Goal: Find specific page/section: Find specific page/section

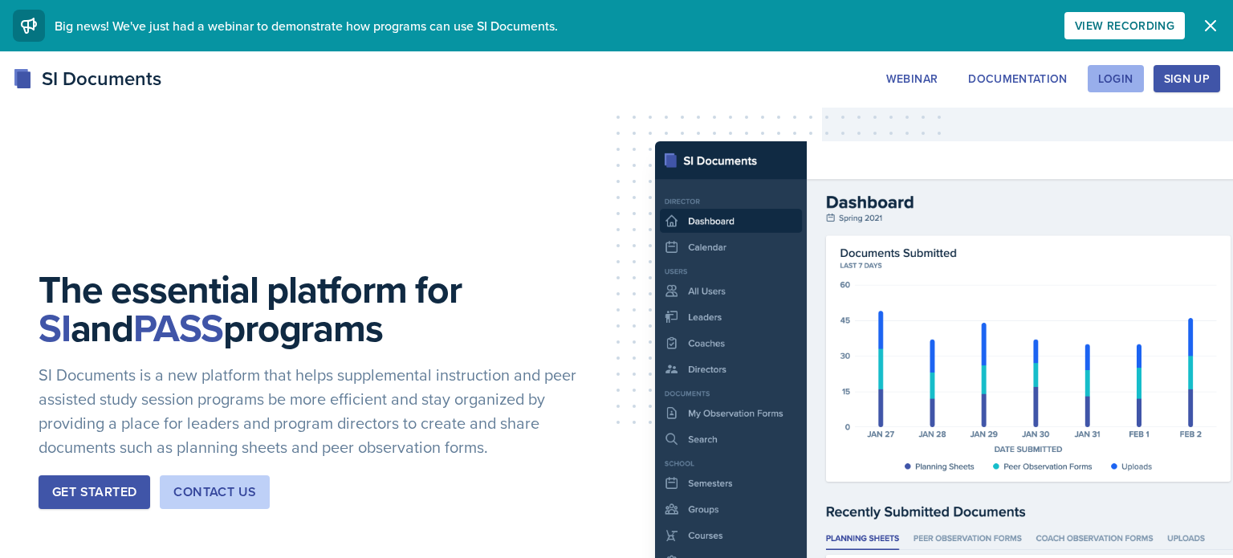
click at [1123, 75] on div "Login" at bounding box center [1116, 78] width 35 height 13
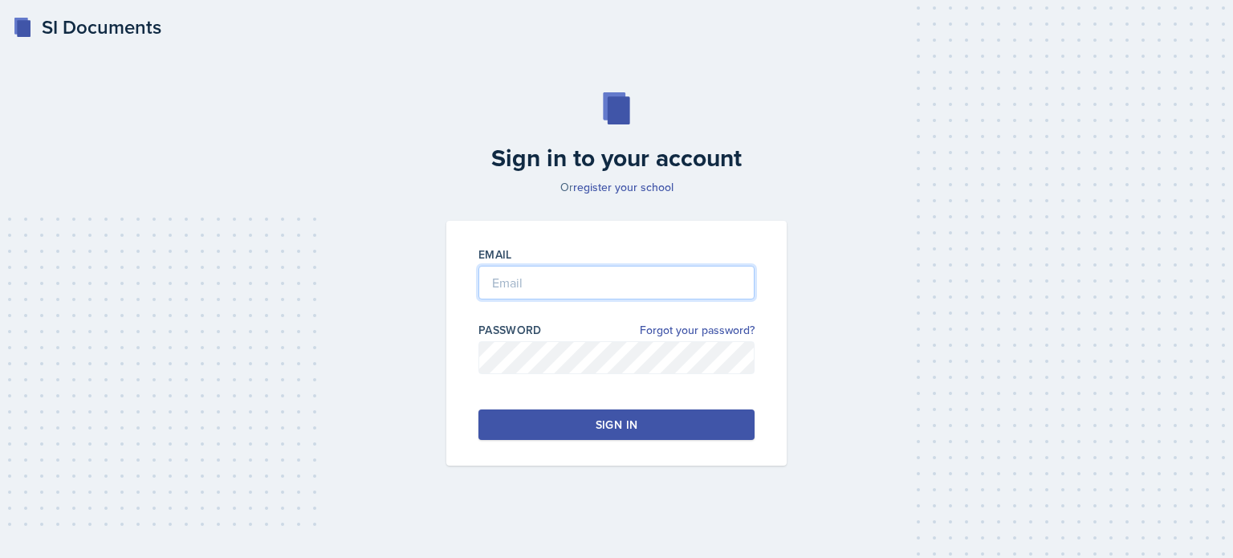
click at [688, 283] on input "email" at bounding box center [617, 283] width 276 height 34
type input "[EMAIL_ADDRESS][DOMAIN_NAME]"
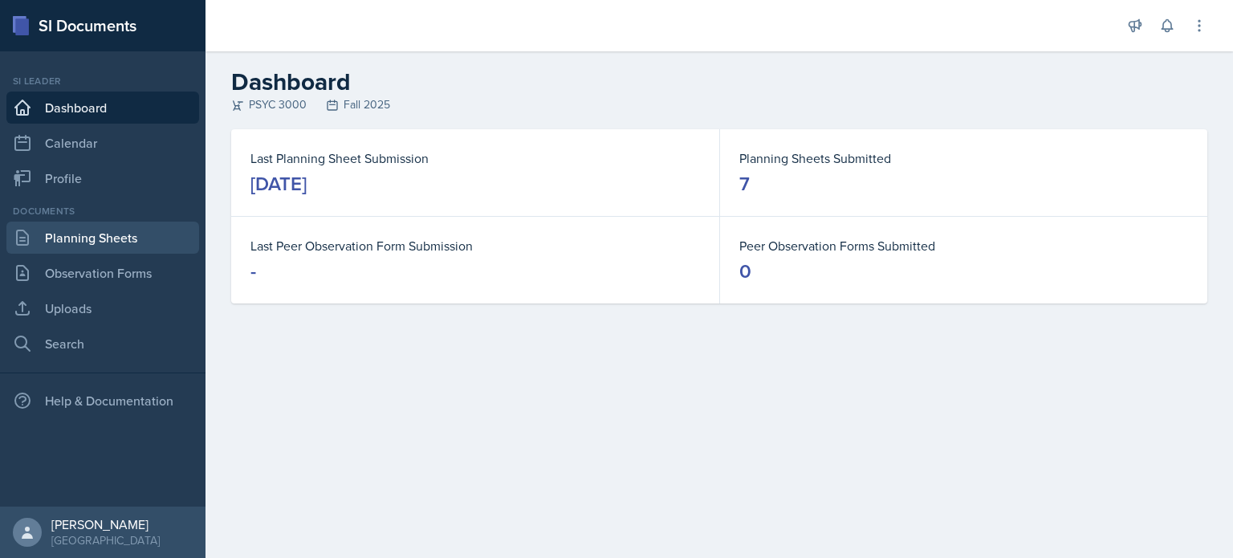
click at [153, 237] on link "Planning Sheets" at bounding box center [102, 238] width 193 height 32
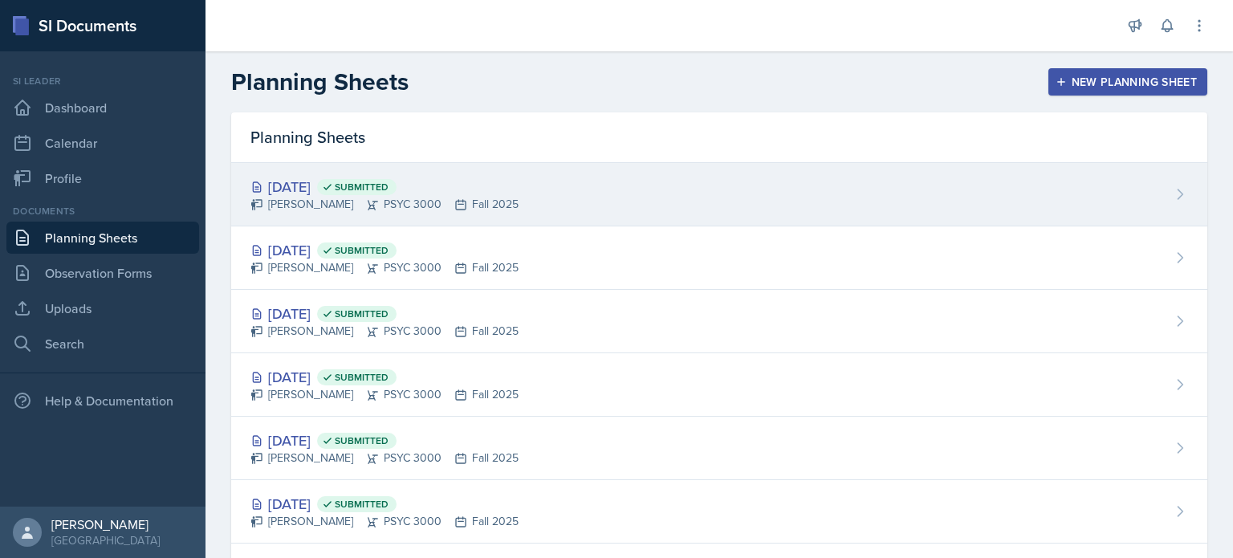
click at [582, 175] on div "[DATE] Submitted [PERSON_NAME] PSYC 3000 Fall 2025" at bounding box center [719, 194] width 976 height 63
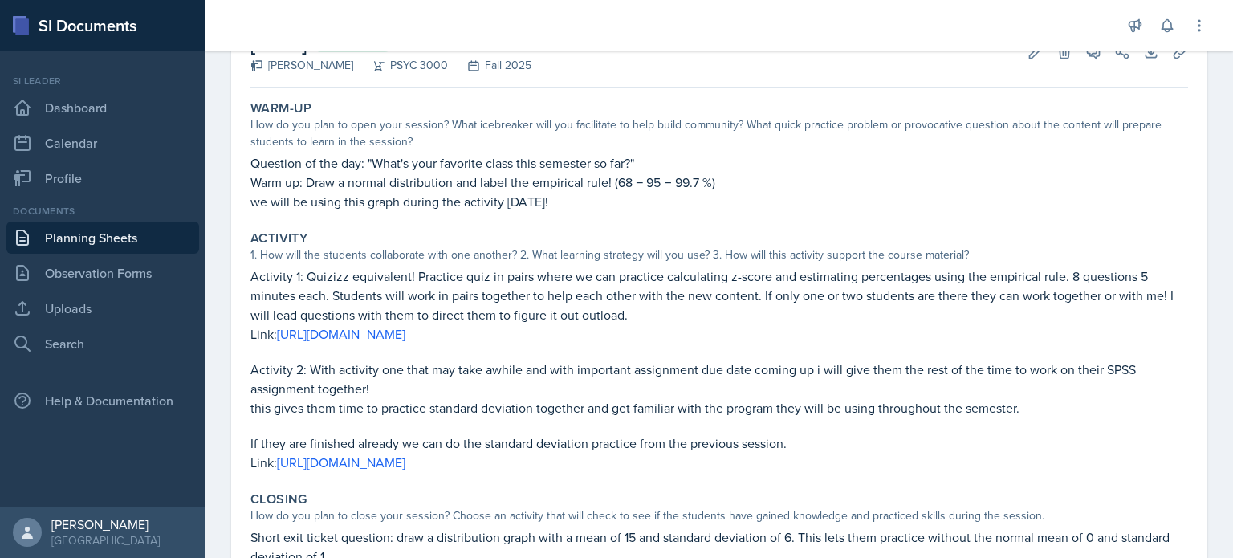
scroll to position [122, 0]
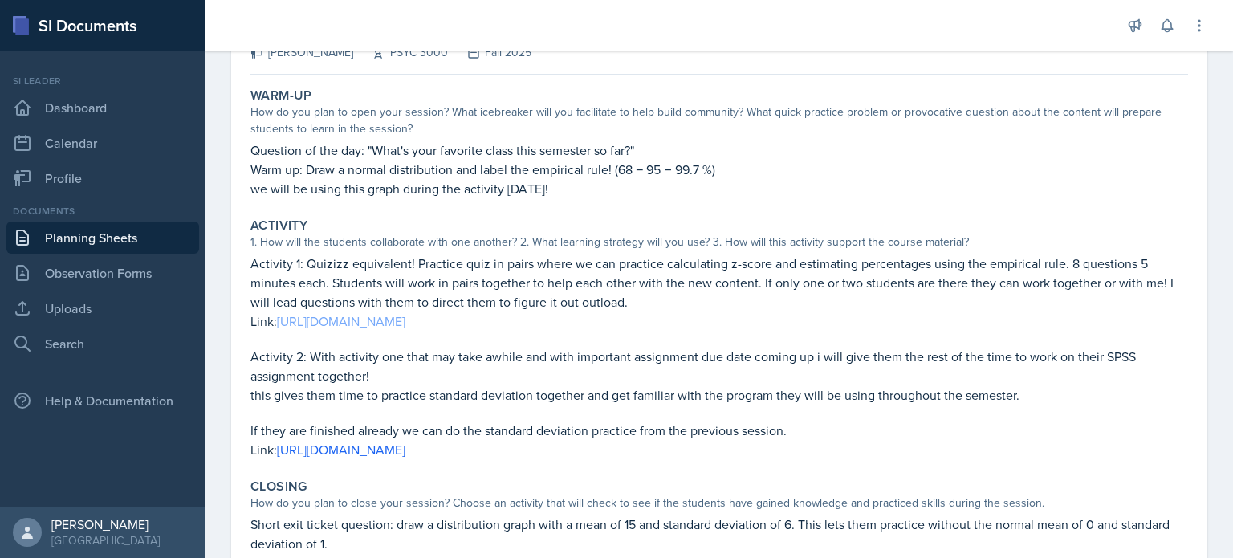
click at [406, 328] on link "[URL][DOMAIN_NAME]" at bounding box center [341, 321] width 128 height 18
